Goal: Task Accomplishment & Management: Manage account settings

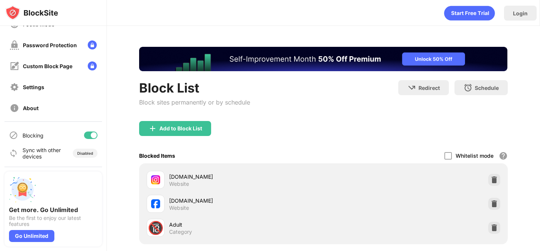
click at [80, 132] on div "Blocking" at bounding box center [52, 135] width 97 height 18
click at [88, 130] on div "Blocking" at bounding box center [52, 135] width 97 height 18
click at [89, 132] on div at bounding box center [90, 135] width 13 height 7
click at [91, 132] on div at bounding box center [90, 135] width 13 height 7
